Goal: Task Accomplishment & Management: Manage account settings

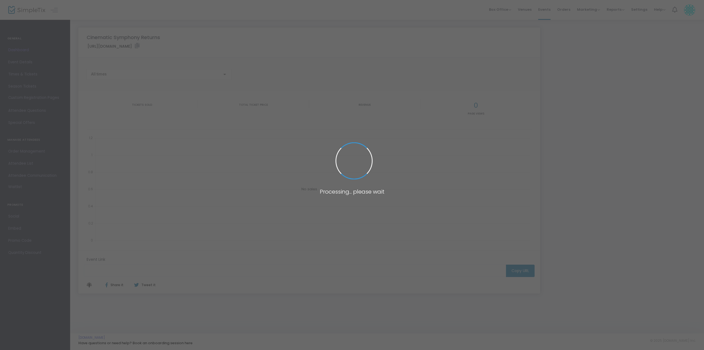
type input "[URL][DOMAIN_NAME]"
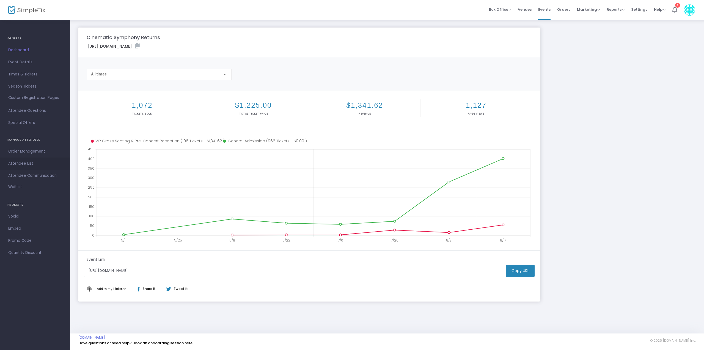
click at [27, 164] on span "Attendee List" at bounding box center [35, 163] width 54 height 7
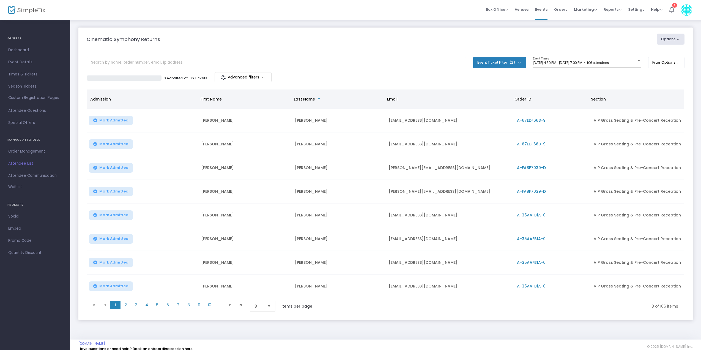
click at [518, 63] on button "Event Ticket Filter (2)" at bounding box center [499, 62] width 53 height 11
click at [486, 99] on span at bounding box center [488, 100] width 6 height 6
click at [487, 102] on input "General Admission" at bounding box center [487, 102] width 0 height 0
checkbox input "false"
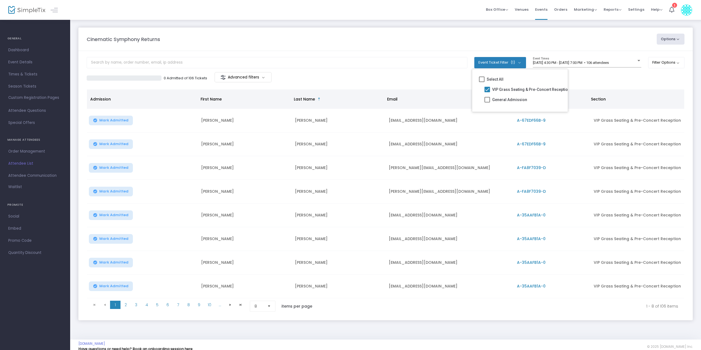
click at [430, 73] on div "0 Admitted of 106 Tickets Advanced filters" at bounding box center [386, 78] width 598 height 12
click at [668, 40] on button "Options" at bounding box center [671, 39] width 28 height 11
click at [648, 56] on li "Export List" at bounding box center [655, 55] width 51 height 11
radio input "false"
radio input "true"
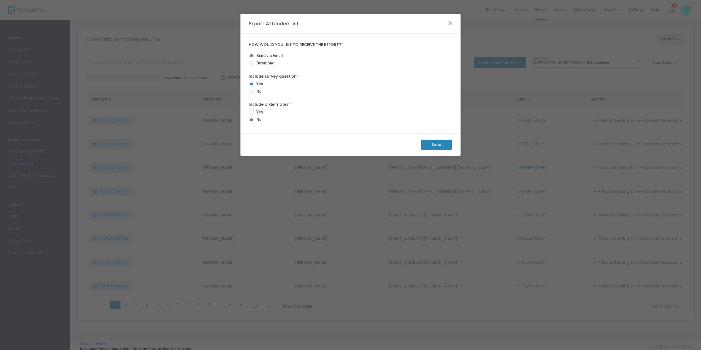
click at [250, 64] on span at bounding box center [252, 64] width 6 height 6
click at [251, 66] on input "Download" at bounding box center [251, 66] width 0 height 0
radio input "true"
click at [252, 92] on span at bounding box center [252, 92] width 6 height 6
click at [252, 94] on input "No" at bounding box center [251, 94] width 0 height 0
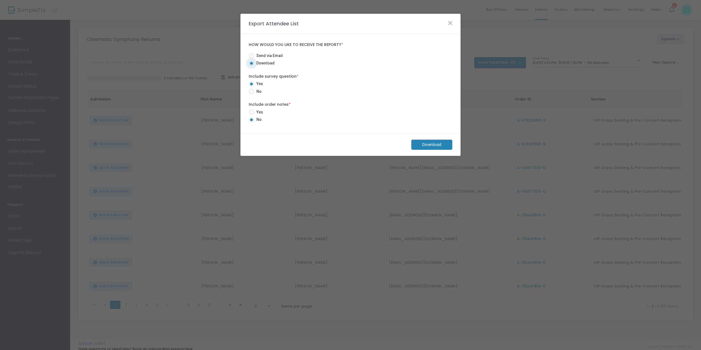
radio input "true"
click at [430, 144] on m-button "Download" at bounding box center [431, 145] width 41 height 10
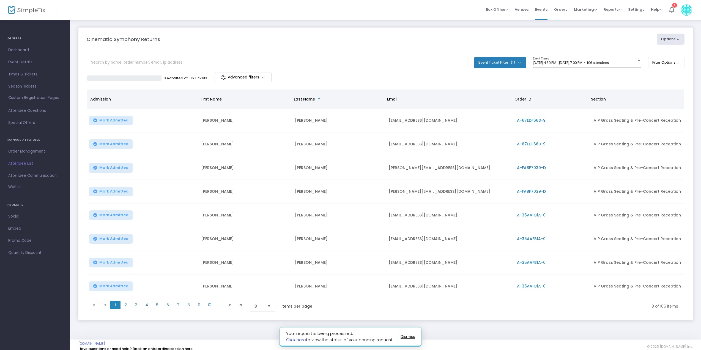
click at [298, 339] on link "Click here" at bounding box center [296, 340] width 20 height 6
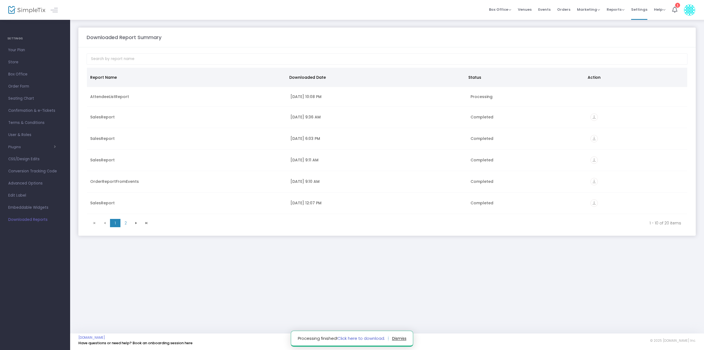
click at [368, 338] on link "Click here to download." at bounding box center [362, 338] width 48 height 6
